Goal: Information Seeking & Learning: Learn about a topic

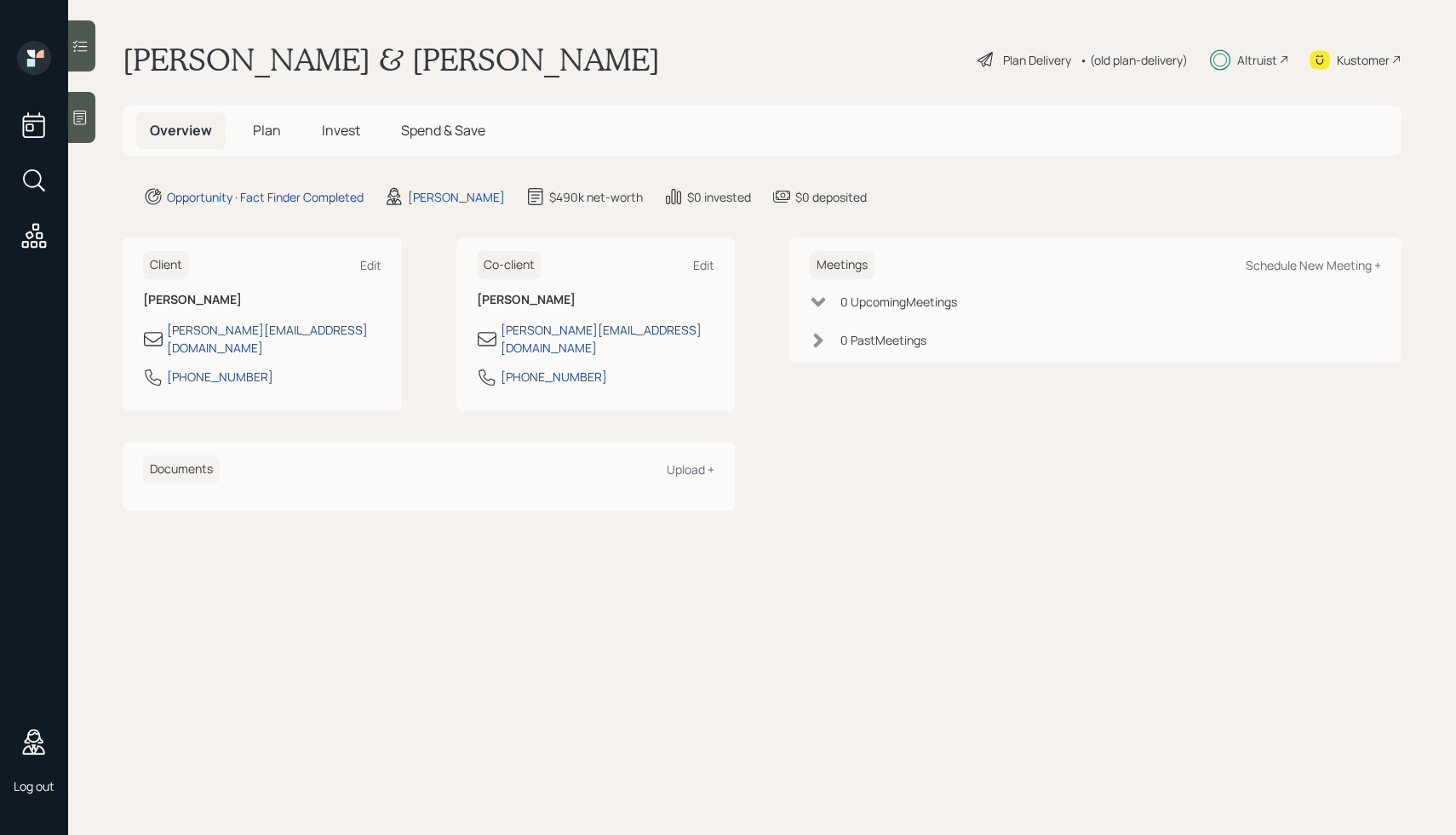
click at [996, 52] on div "Plan Delivery" at bounding box center [1024, 60] width 97 height 20
click at [1021, 60] on div "Plan Delivery" at bounding box center [1036, 60] width 68 height 18
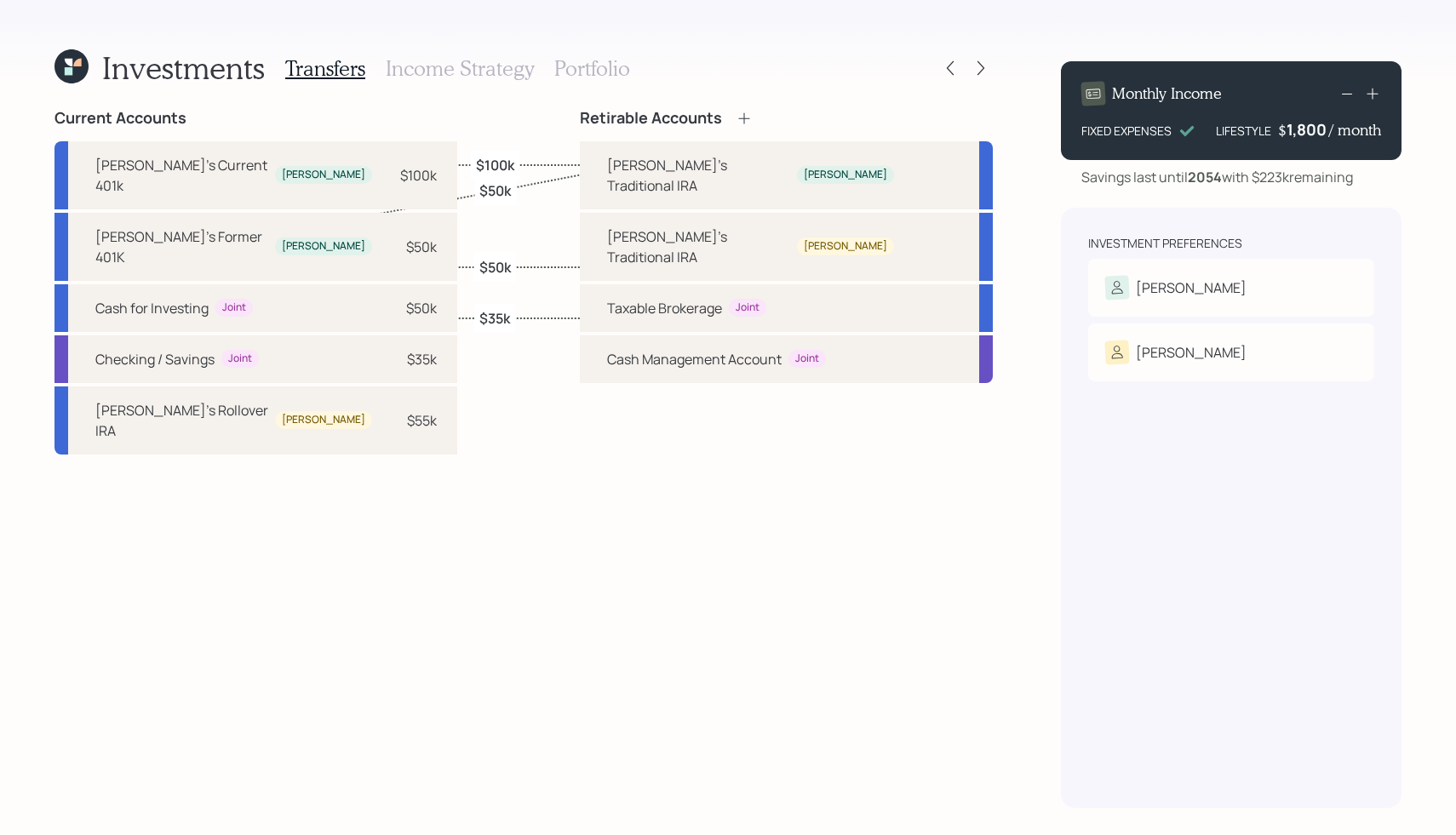
click at [493, 61] on h3 "Income Strategy" at bounding box center [460, 68] width 148 height 25
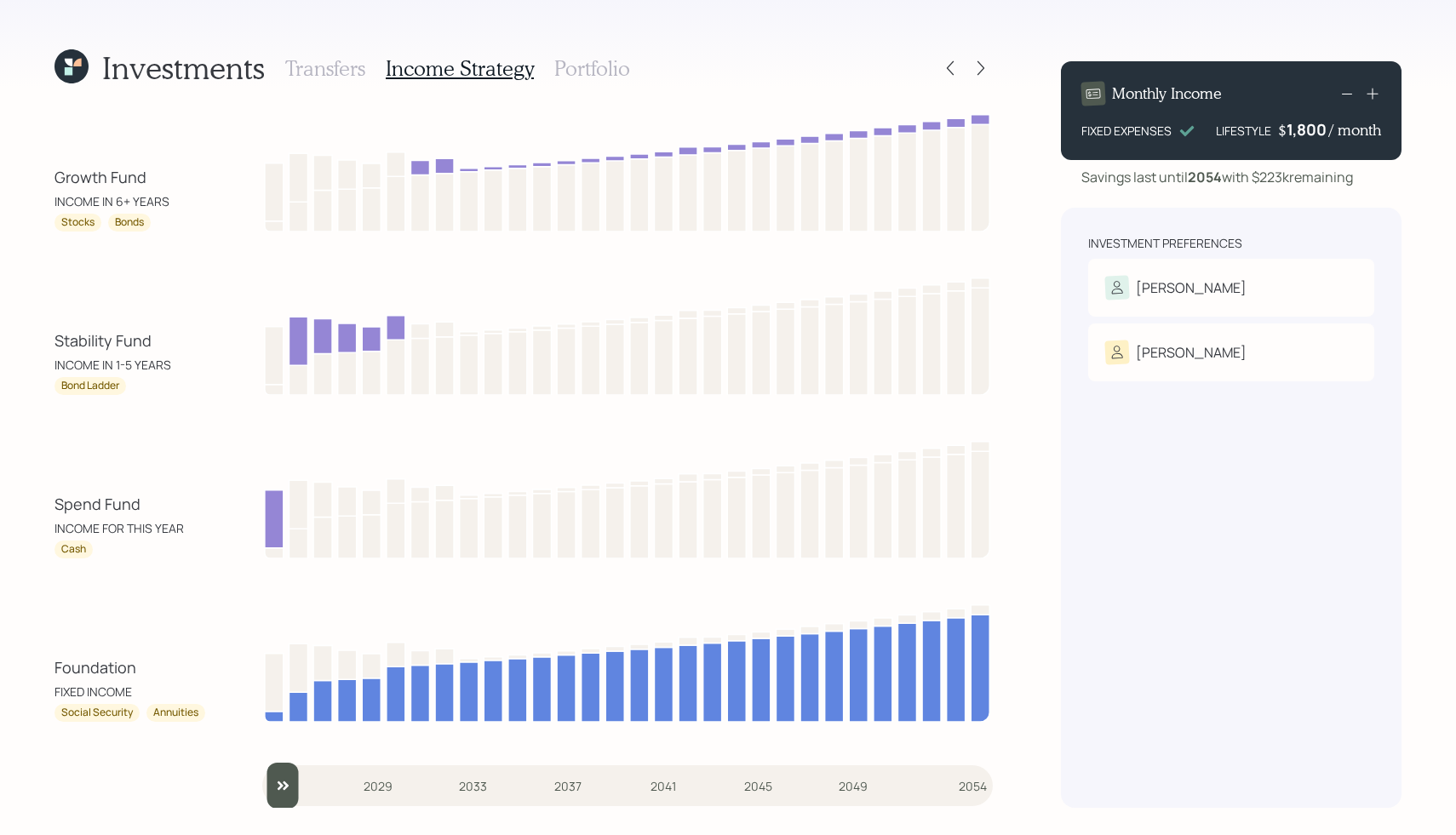
click at [596, 88] on div "Transfers Income Strategy Portfolio" at bounding box center [458, 68] width 345 height 41
click at [568, 72] on h3 "Portfolio" at bounding box center [591, 68] width 76 height 25
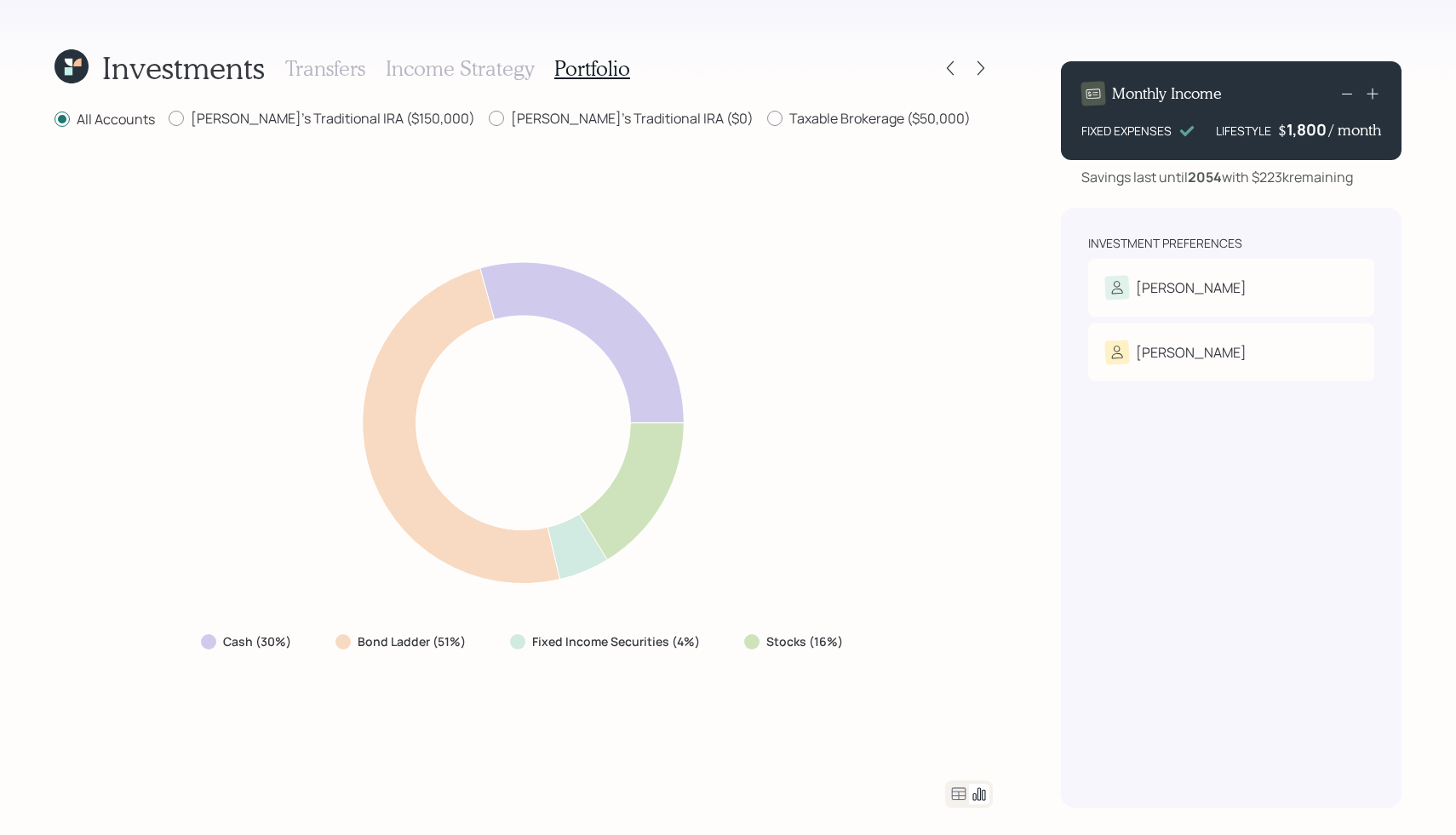
click at [449, 67] on h3 "Income Strategy" at bounding box center [460, 68] width 148 height 25
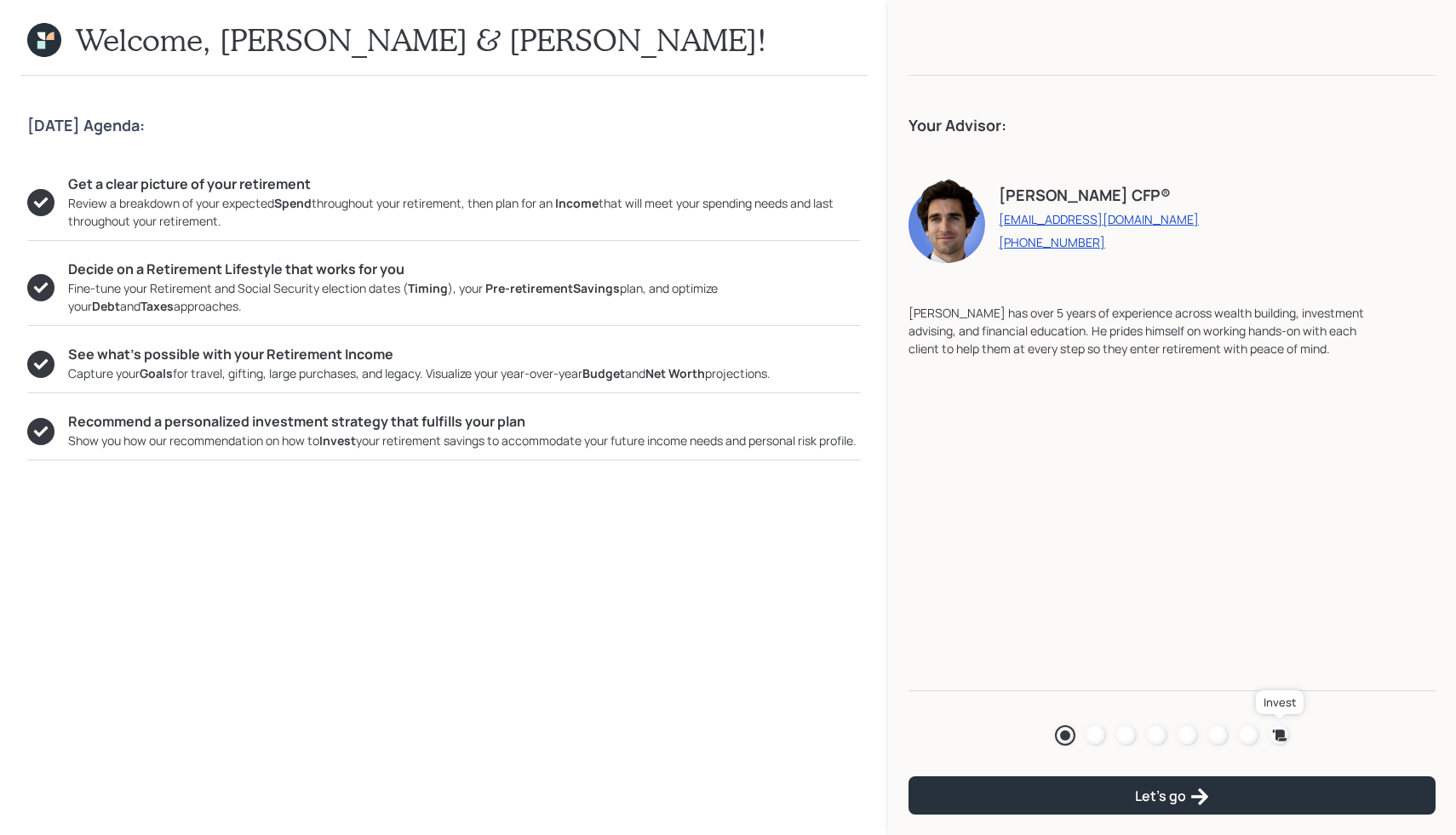
click at [1274, 727] on icon at bounding box center [1279, 735] width 17 height 17
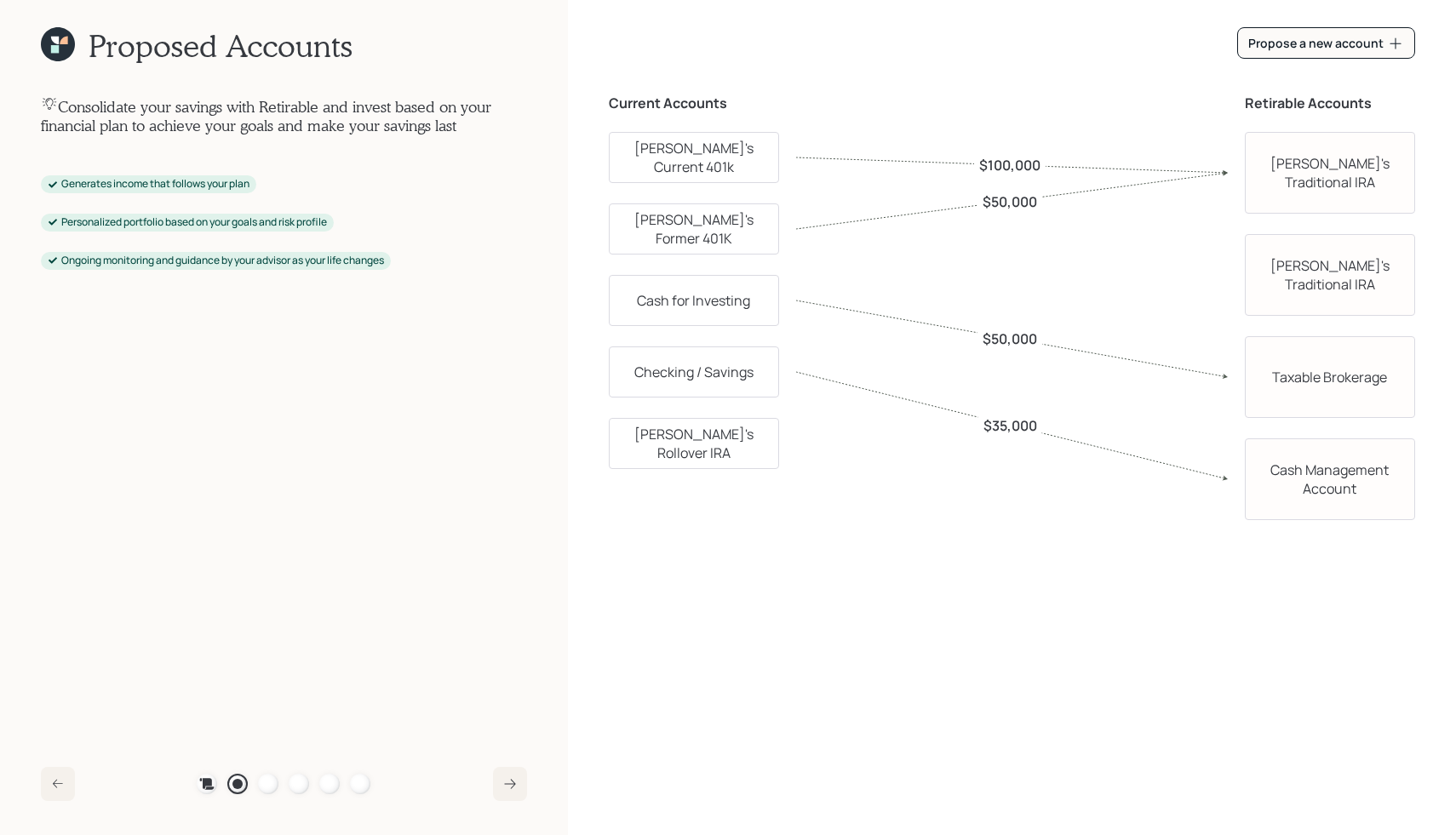
click at [510, 790] on icon at bounding box center [509, 783] width 13 height 13
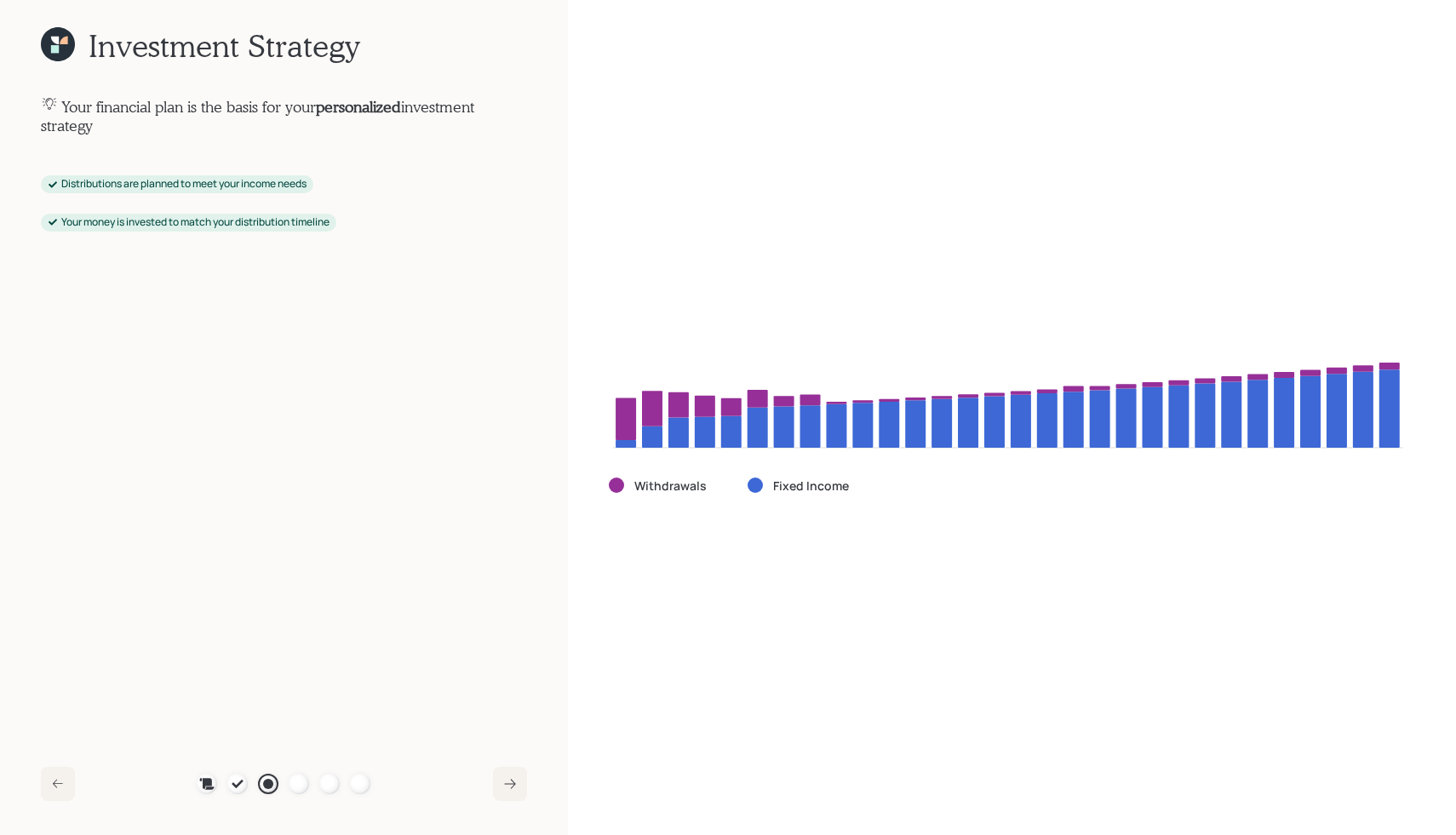
click at [509, 790] on icon at bounding box center [509, 783] width 13 height 13
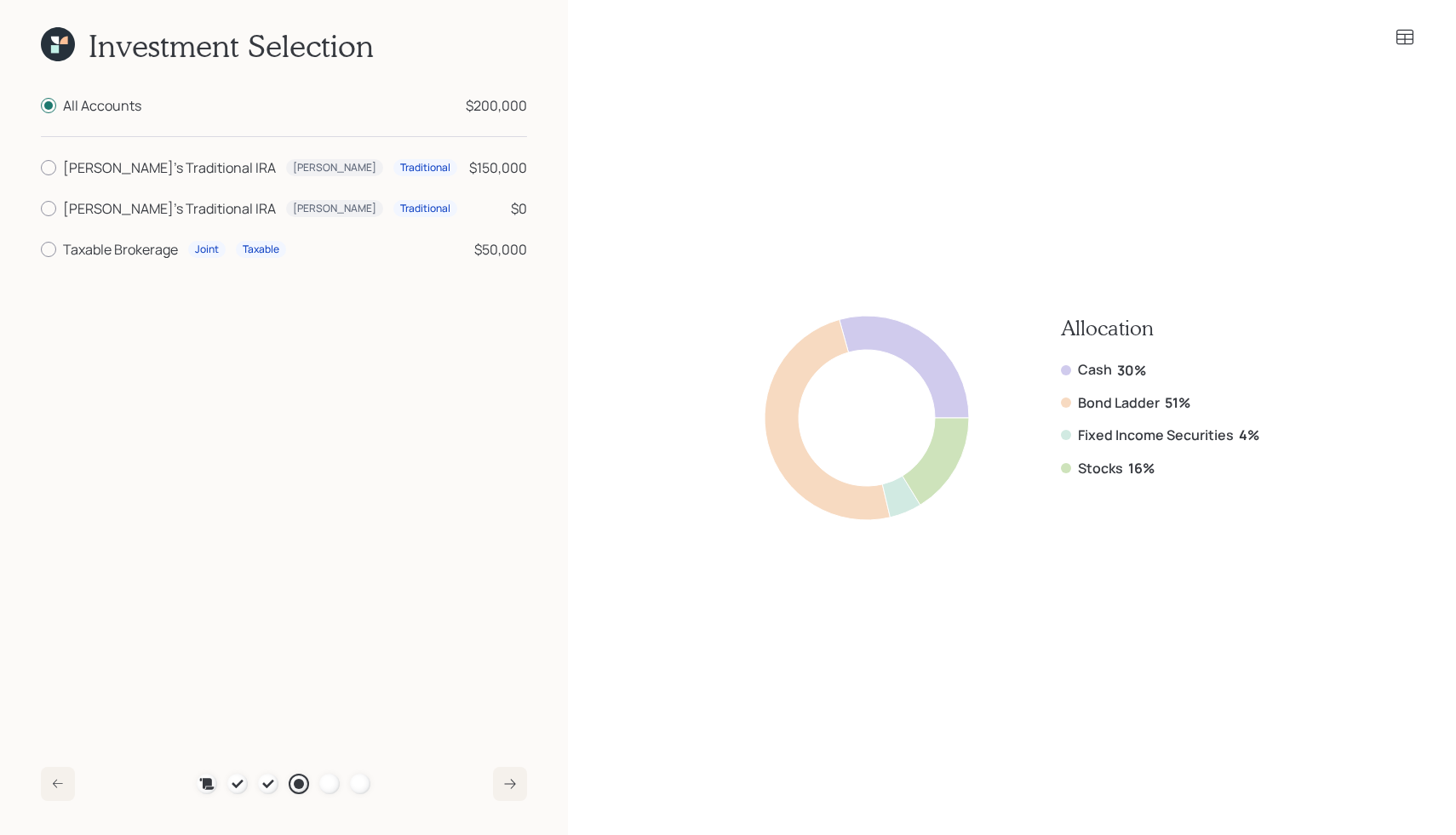
click at [57, 783] on icon at bounding box center [57, 784] width 10 height 9
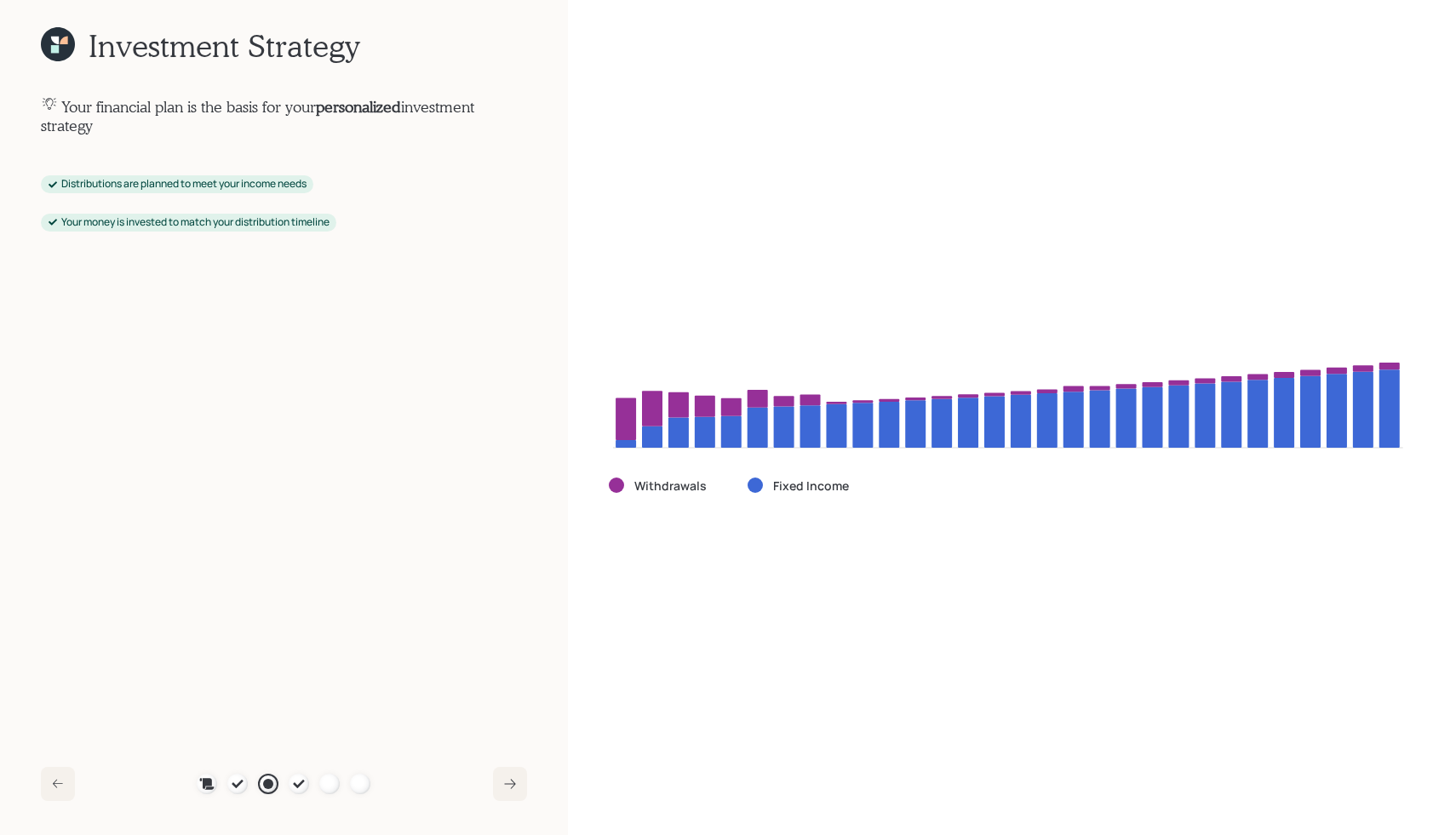
click at [735, 542] on div "Withdrawals Fixed Income" at bounding box center [1012, 417] width 806 height 645
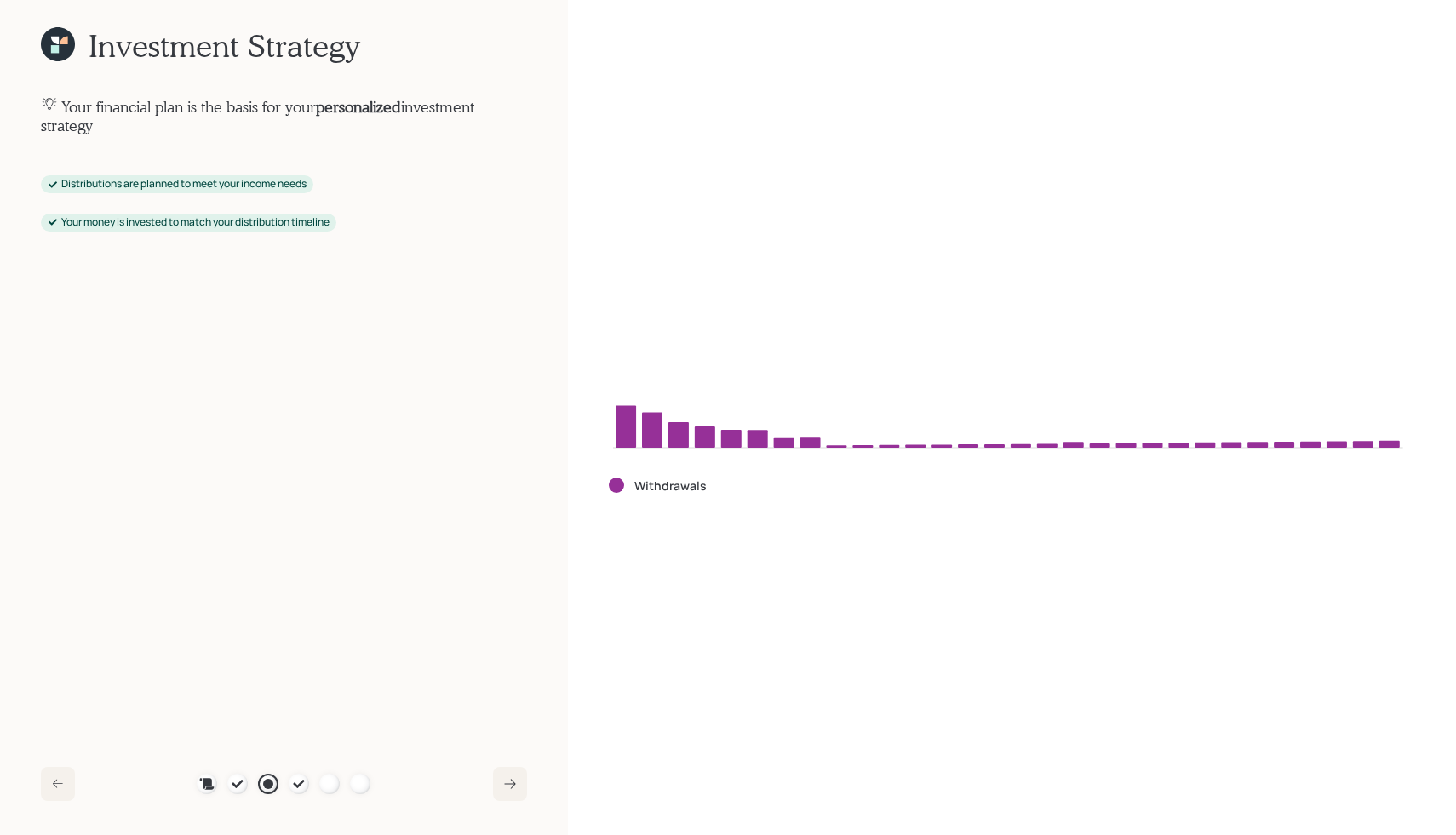
click at [732, 540] on div "Withdrawals" at bounding box center [1012, 417] width 806 height 645
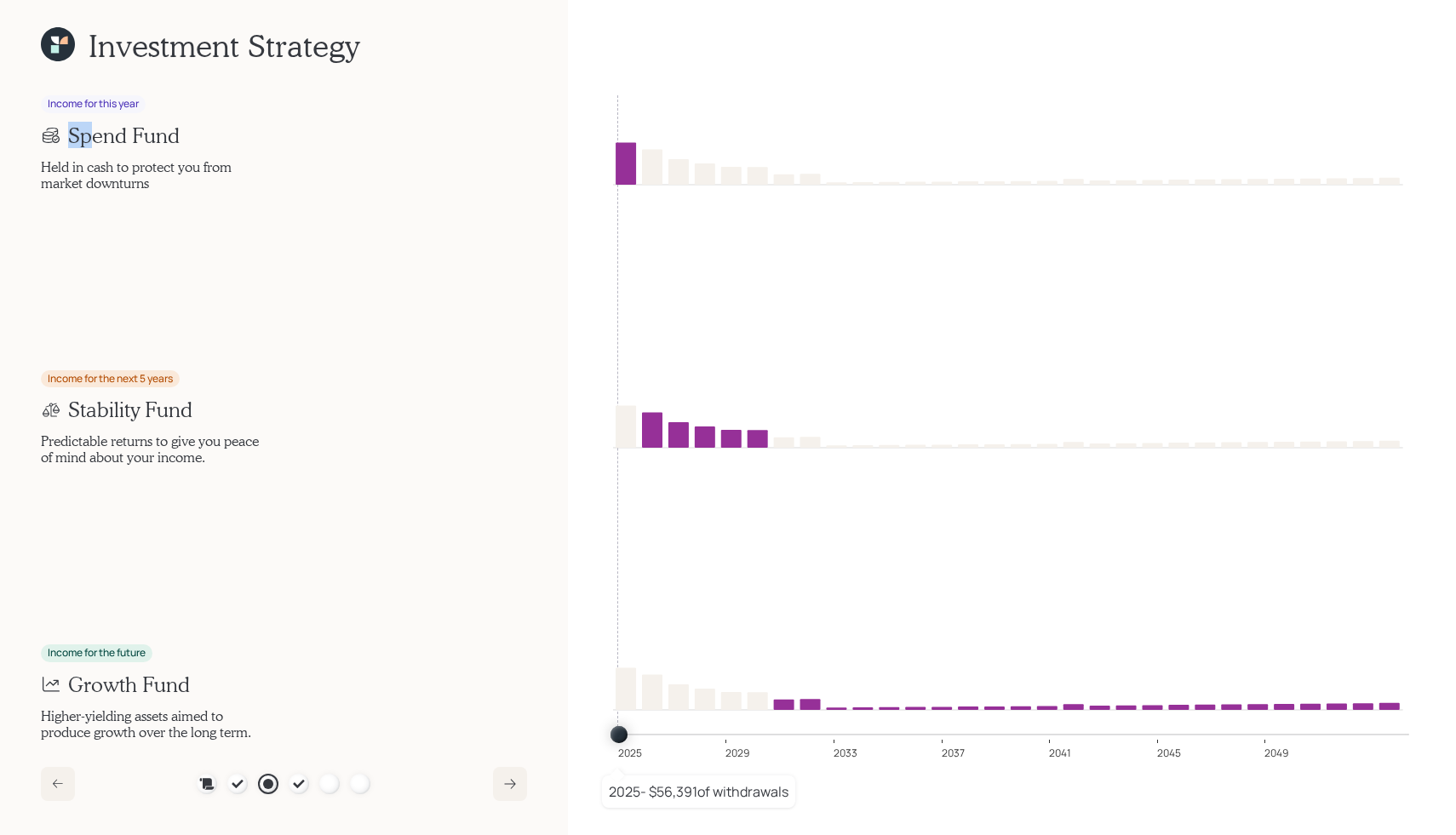
drag, startPoint x: 44, startPoint y: 141, endPoint x: 93, endPoint y: 141, distance: 49.0
click at [93, 141] on div "Spend Fund" at bounding box center [284, 136] width 486 height 25
click at [93, 141] on h3 "Spend Fund" at bounding box center [124, 136] width 111 height 25
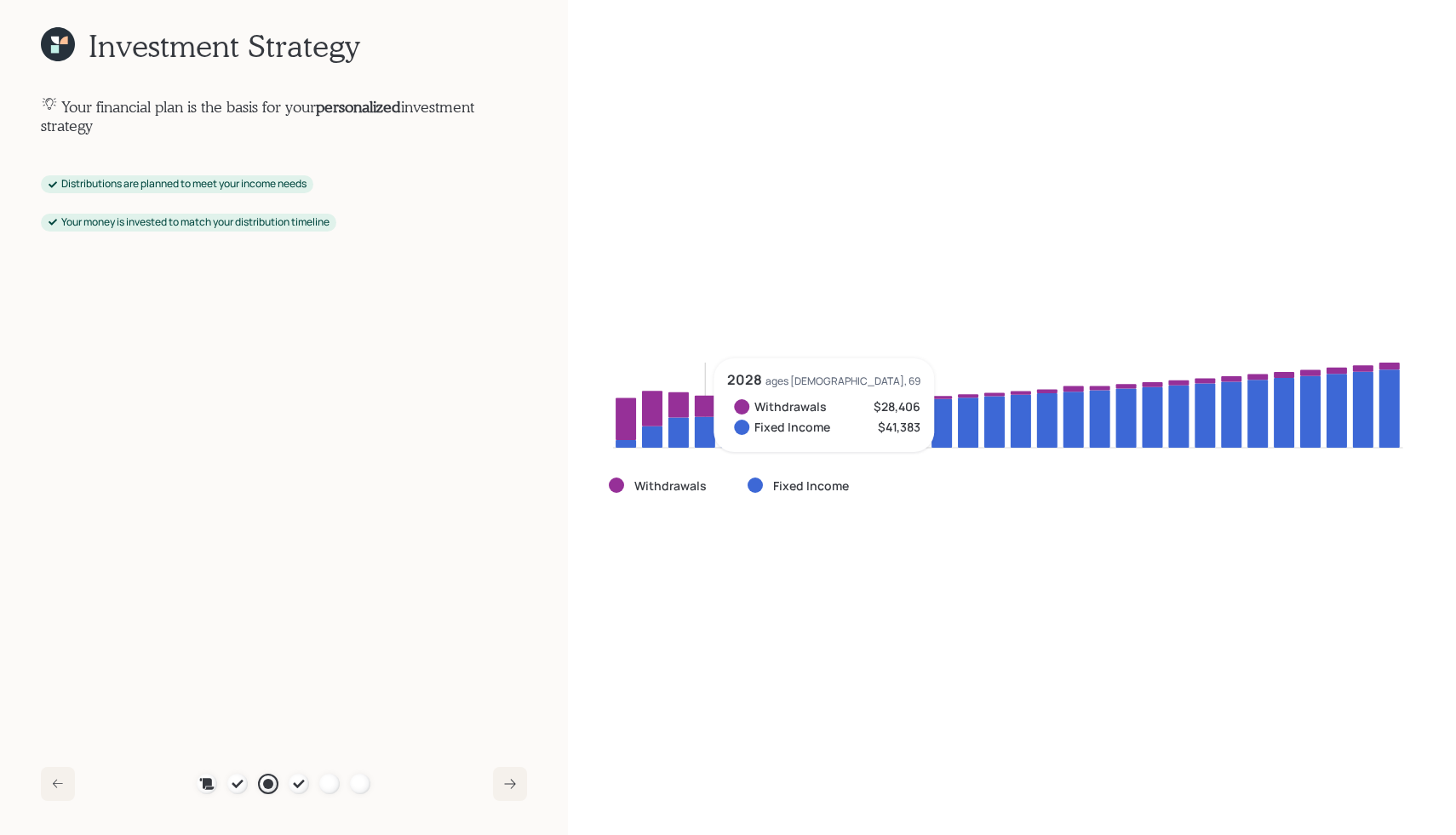
click at [694, 440] on icon at bounding box center [704, 431] width 20 height 30
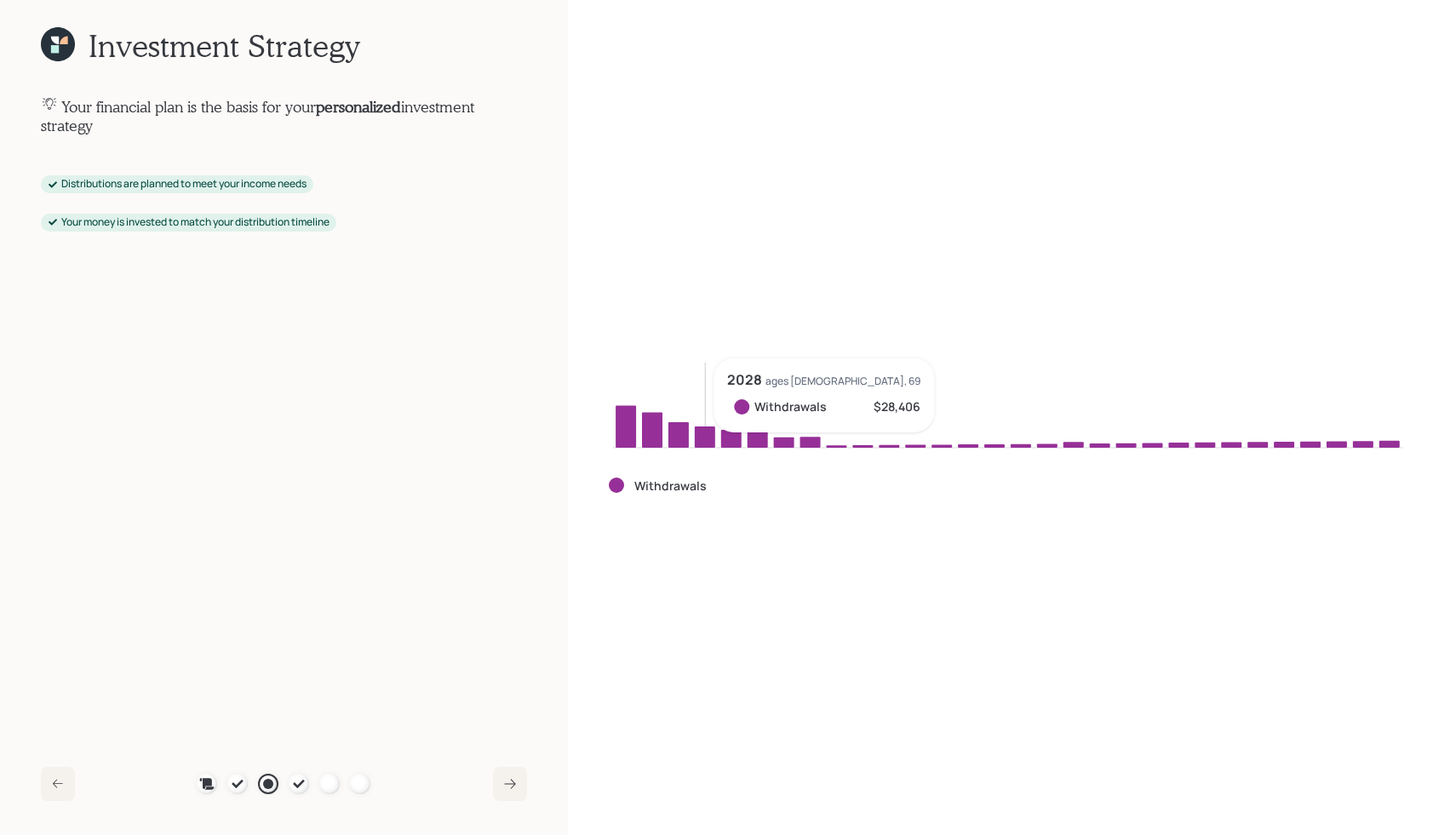
click at [694, 440] on icon at bounding box center [704, 438] width 20 height 21
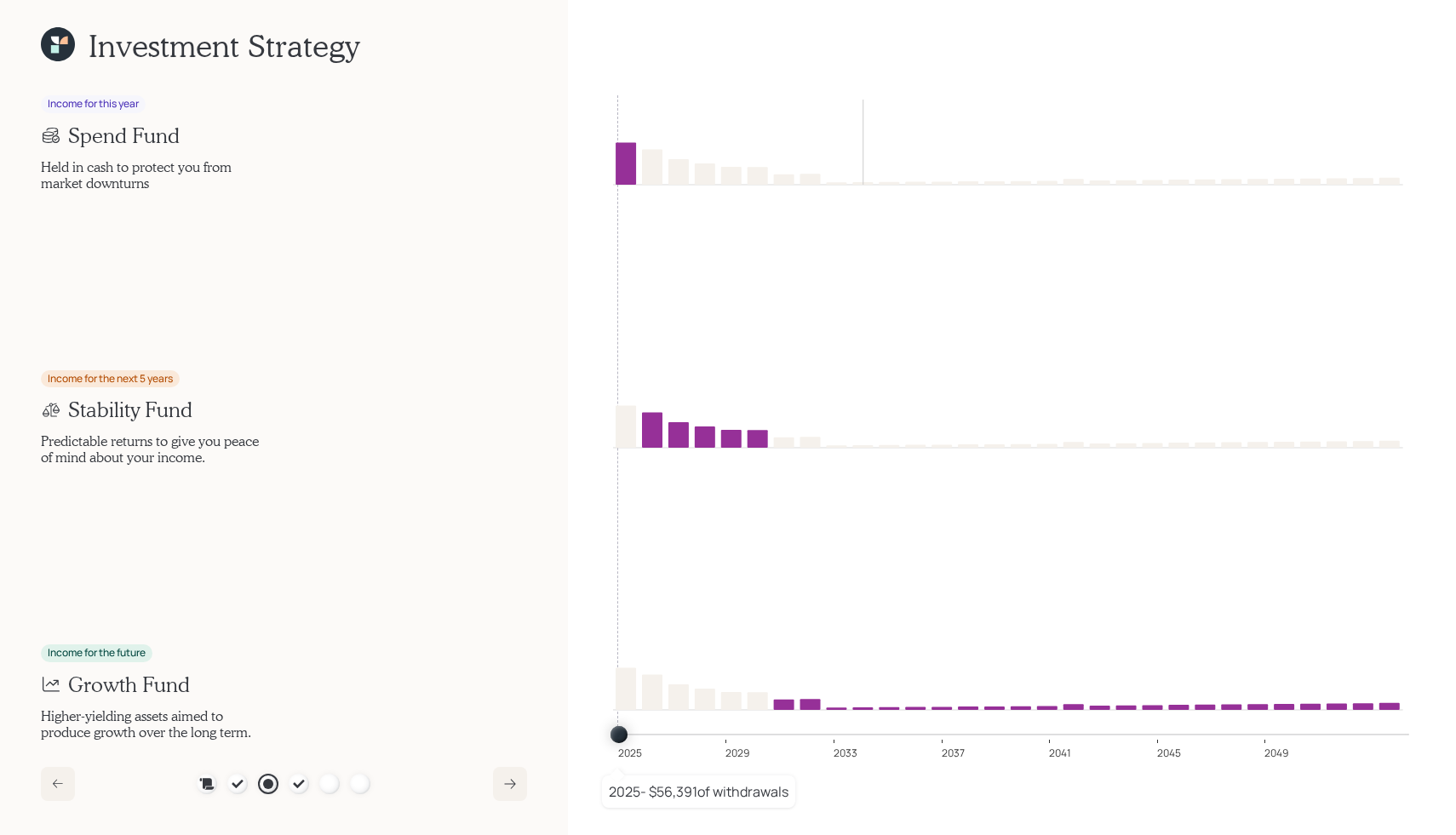
click at [80, 108] on div "Income for this year" at bounding box center [93, 104] width 91 height 14
copy div "Income for this year"
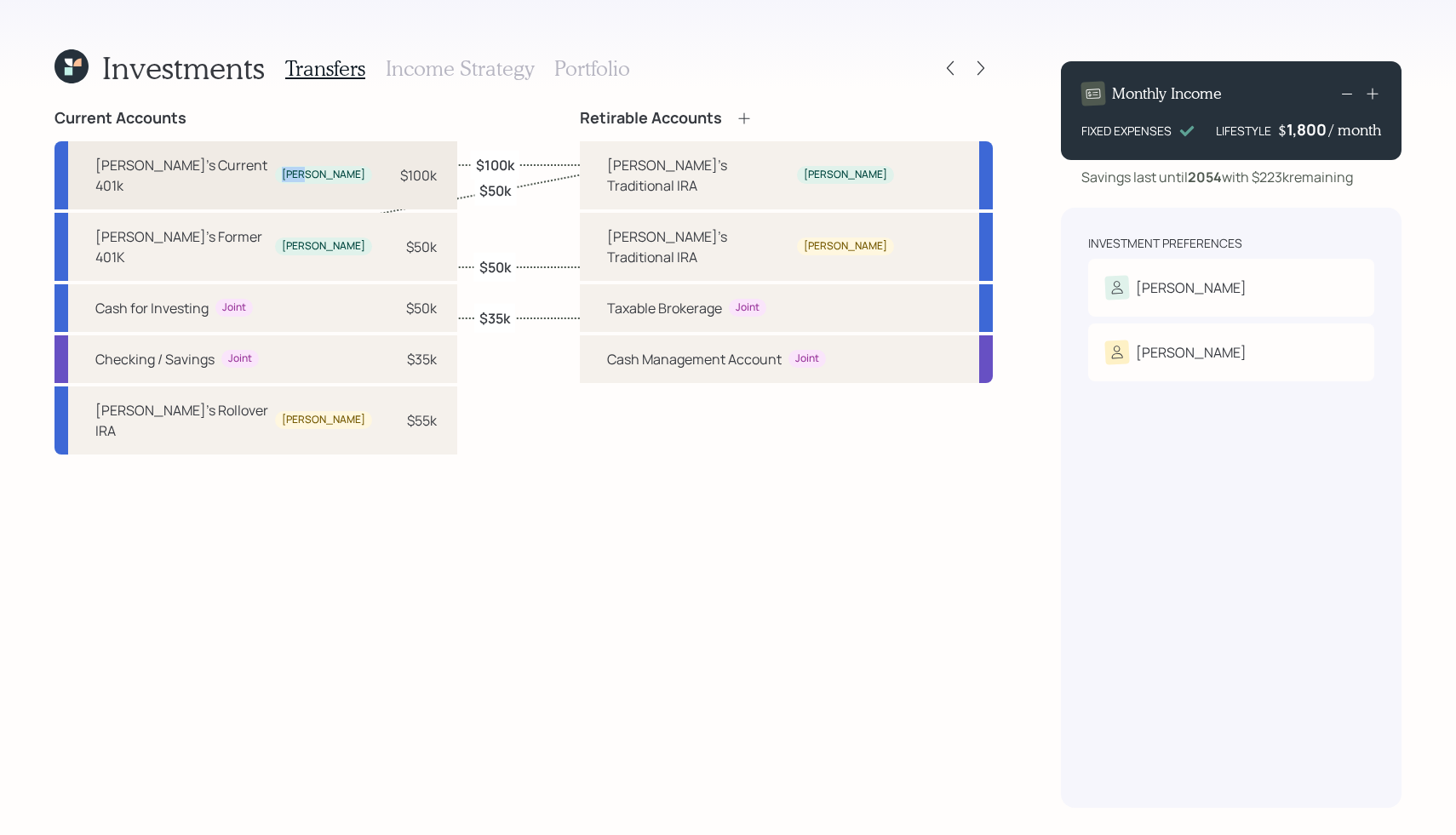
drag, startPoint x: 228, startPoint y: 164, endPoint x: 264, endPoint y: 164, distance: 36.0
click at [264, 164] on div "Mike's Current 401k Mike $100k" at bounding box center [255, 175] width 403 height 68
copy div "Mike"
